Goal: Information Seeking & Learning: Learn about a topic

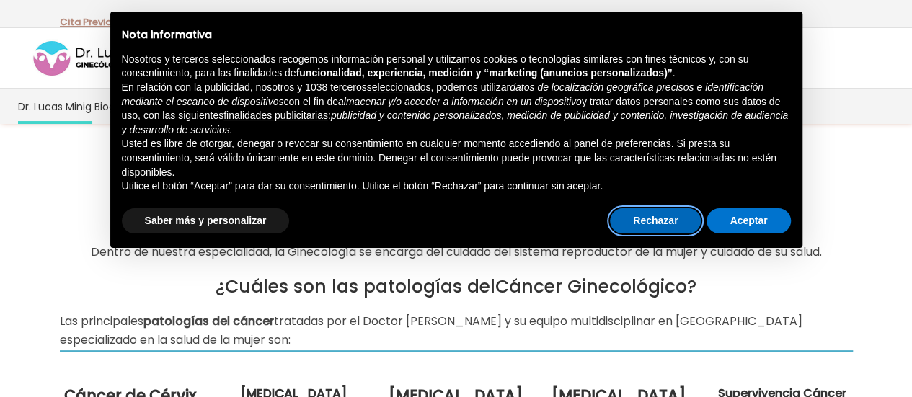
click at [662, 226] on button "Rechazar" at bounding box center [655, 221] width 91 height 26
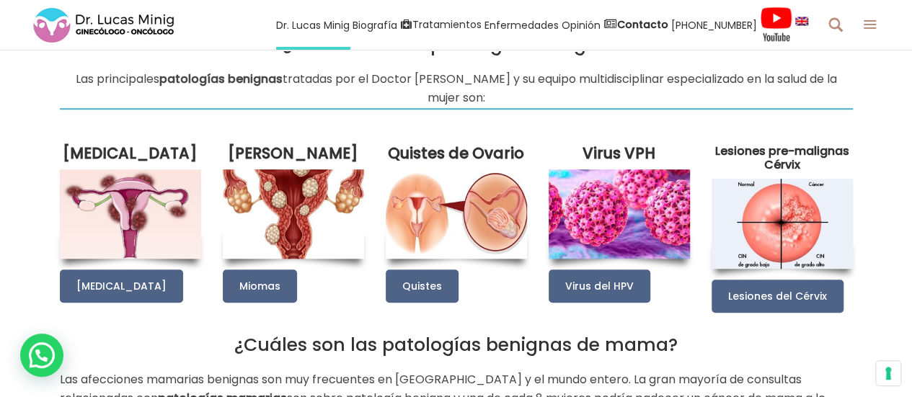
scroll to position [547, 0]
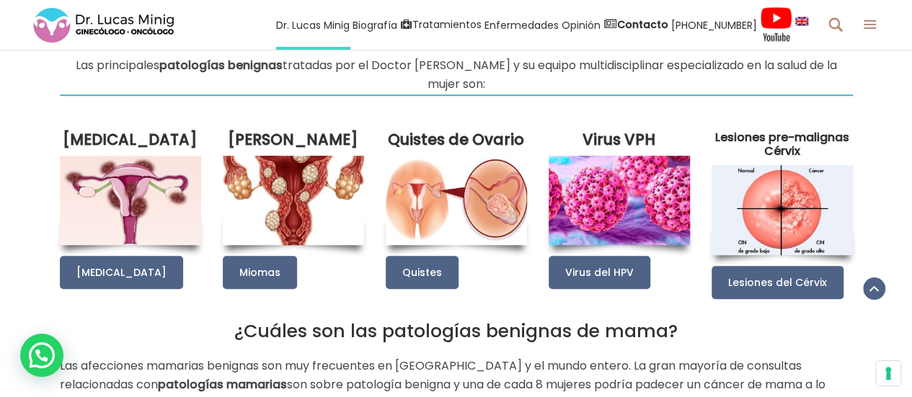
click at [809, 203] on img at bounding box center [782, 209] width 141 height 89
click at [800, 208] on img at bounding box center [782, 209] width 141 height 89
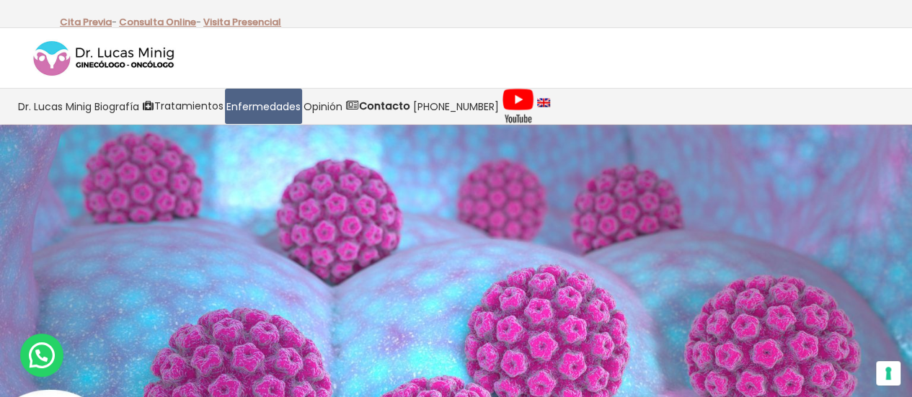
drag, startPoint x: 0, startPoint y: 0, endPoint x: 437, endPoint y: 192, distance: 477.1
click at [437, 192] on img at bounding box center [456, 287] width 912 height 324
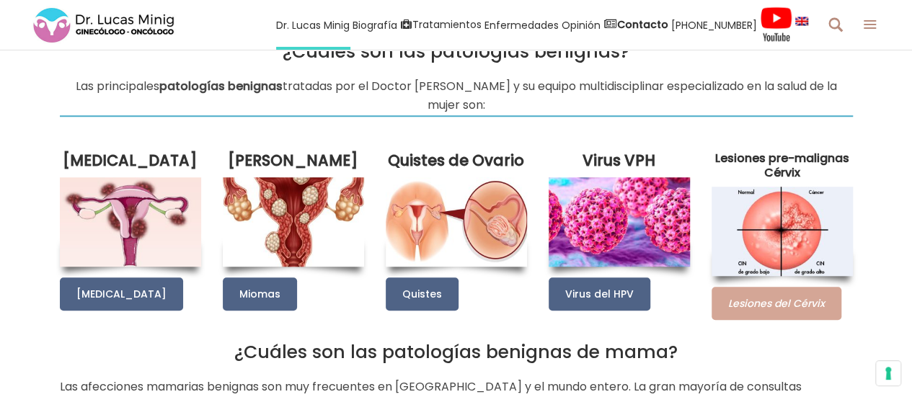
click at [773, 296] on span "Lesiones del Cérvix" at bounding box center [776, 303] width 97 height 14
